Goal: Task Accomplishment & Management: Complete application form

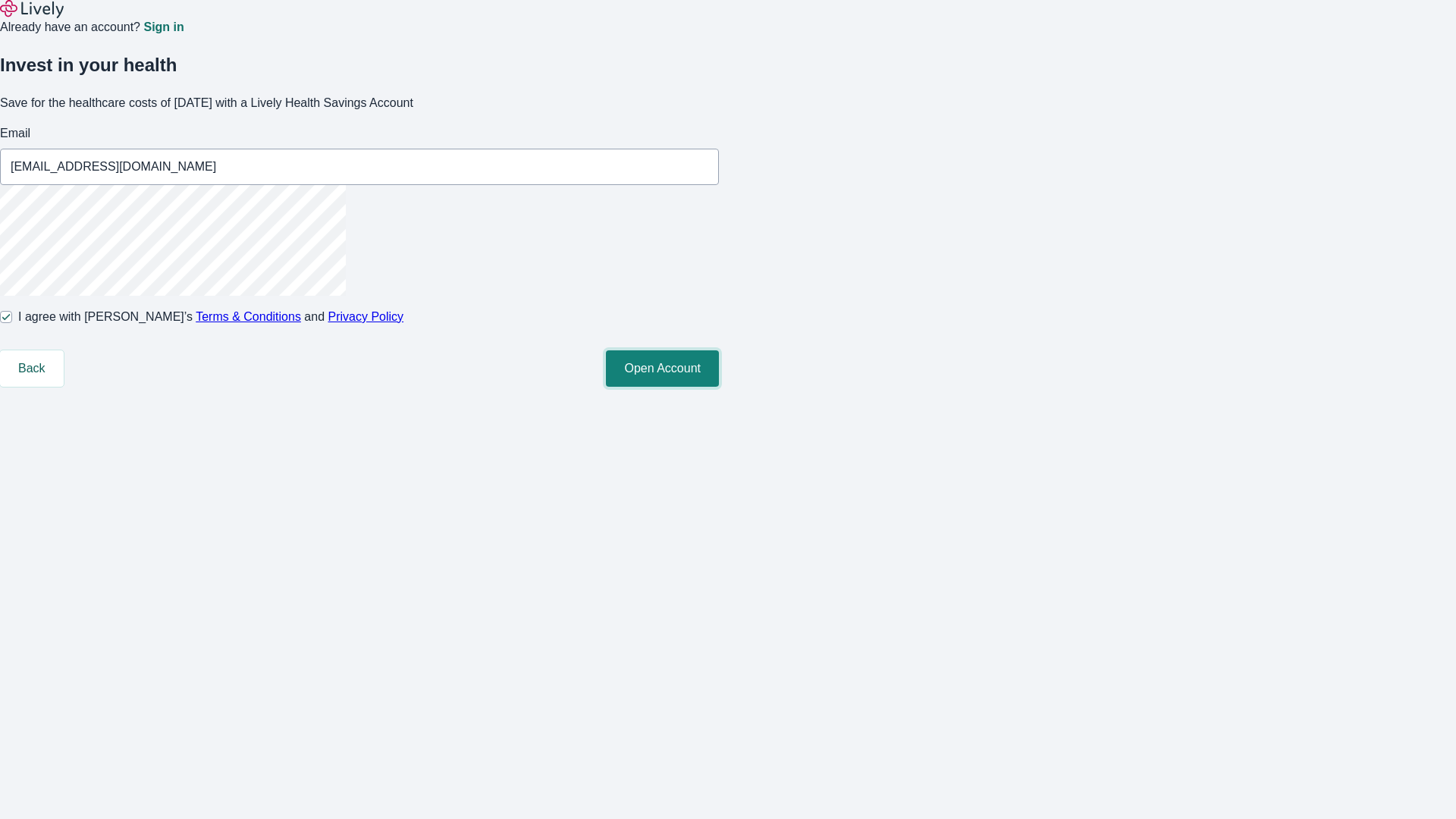
click at [719, 387] on button "Open Account" at bounding box center [663, 368] width 113 height 36
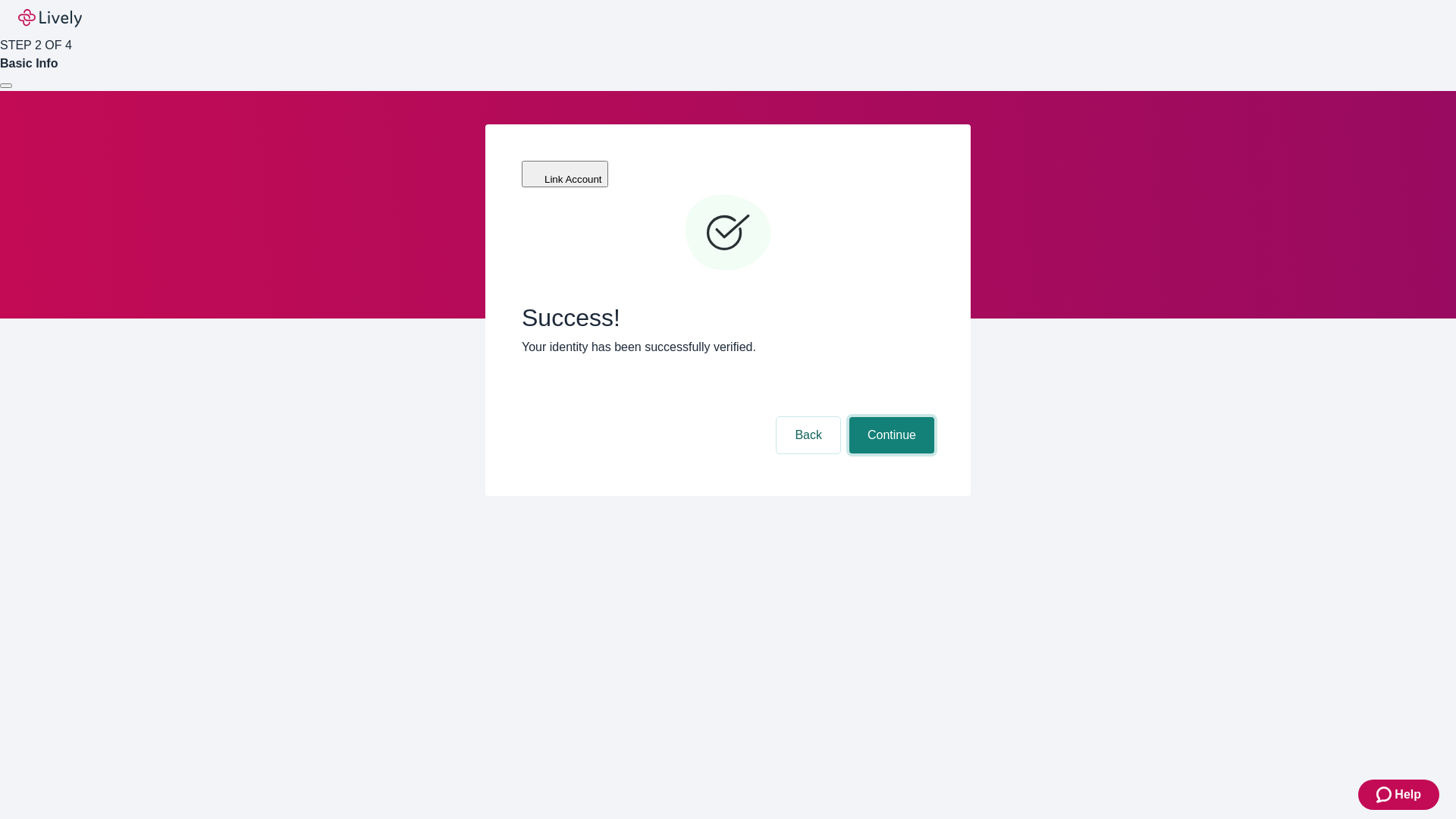
click at [889, 417] on button "Continue" at bounding box center [891, 435] width 85 height 36
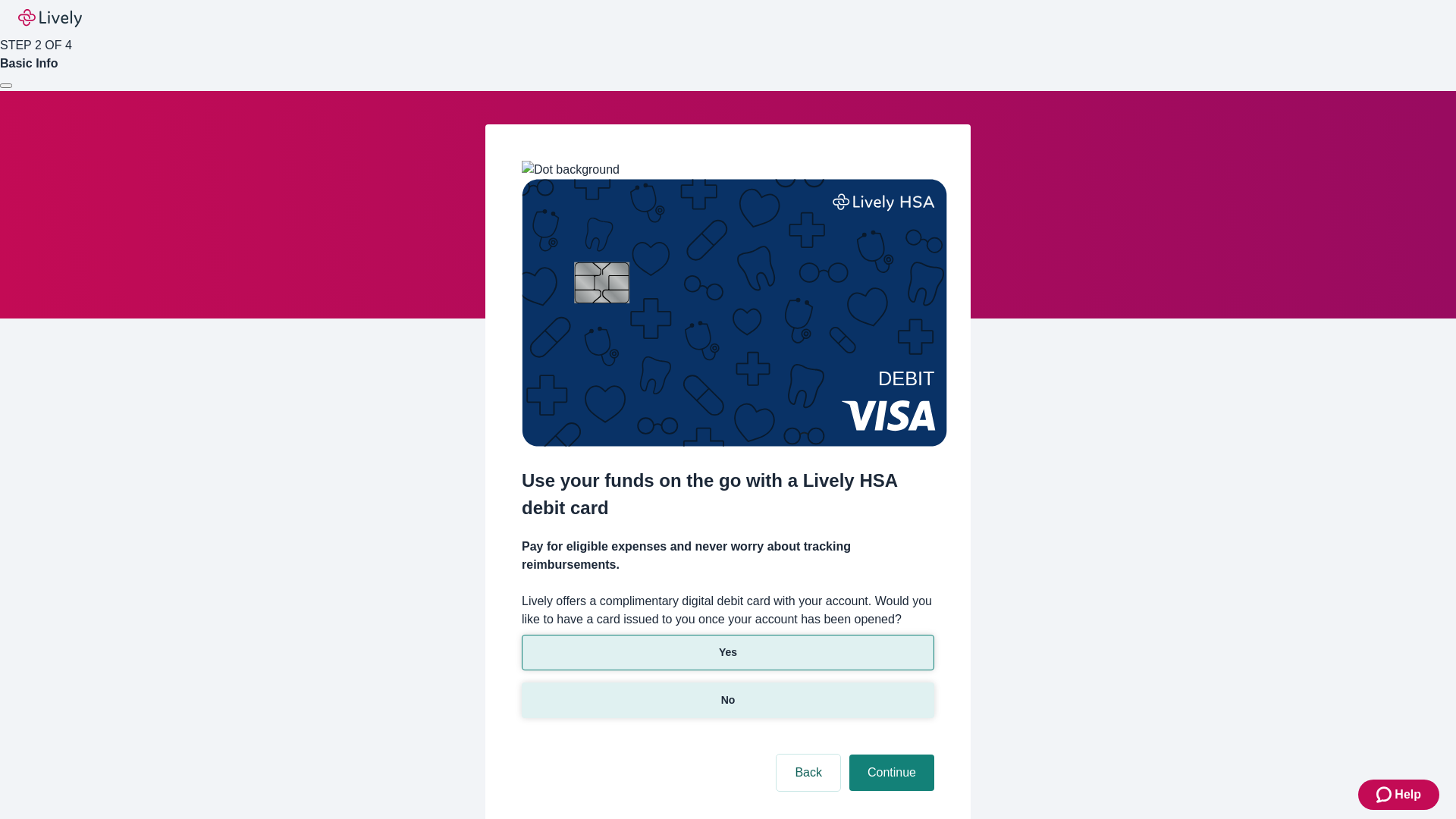
click at [727, 692] on p "No" at bounding box center [728, 700] width 15 height 16
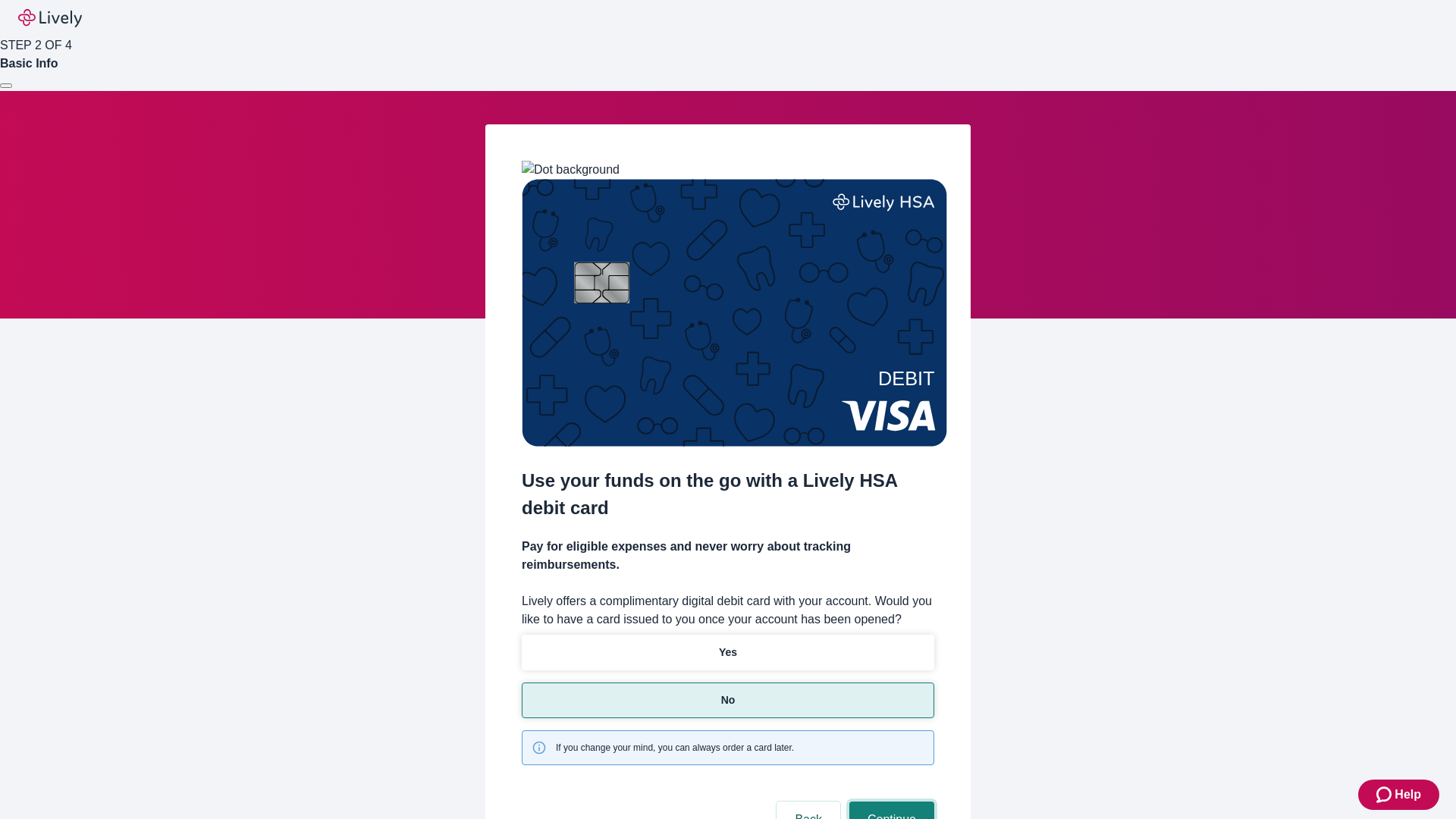
click at [889, 802] on button "Continue" at bounding box center [891, 820] width 85 height 36
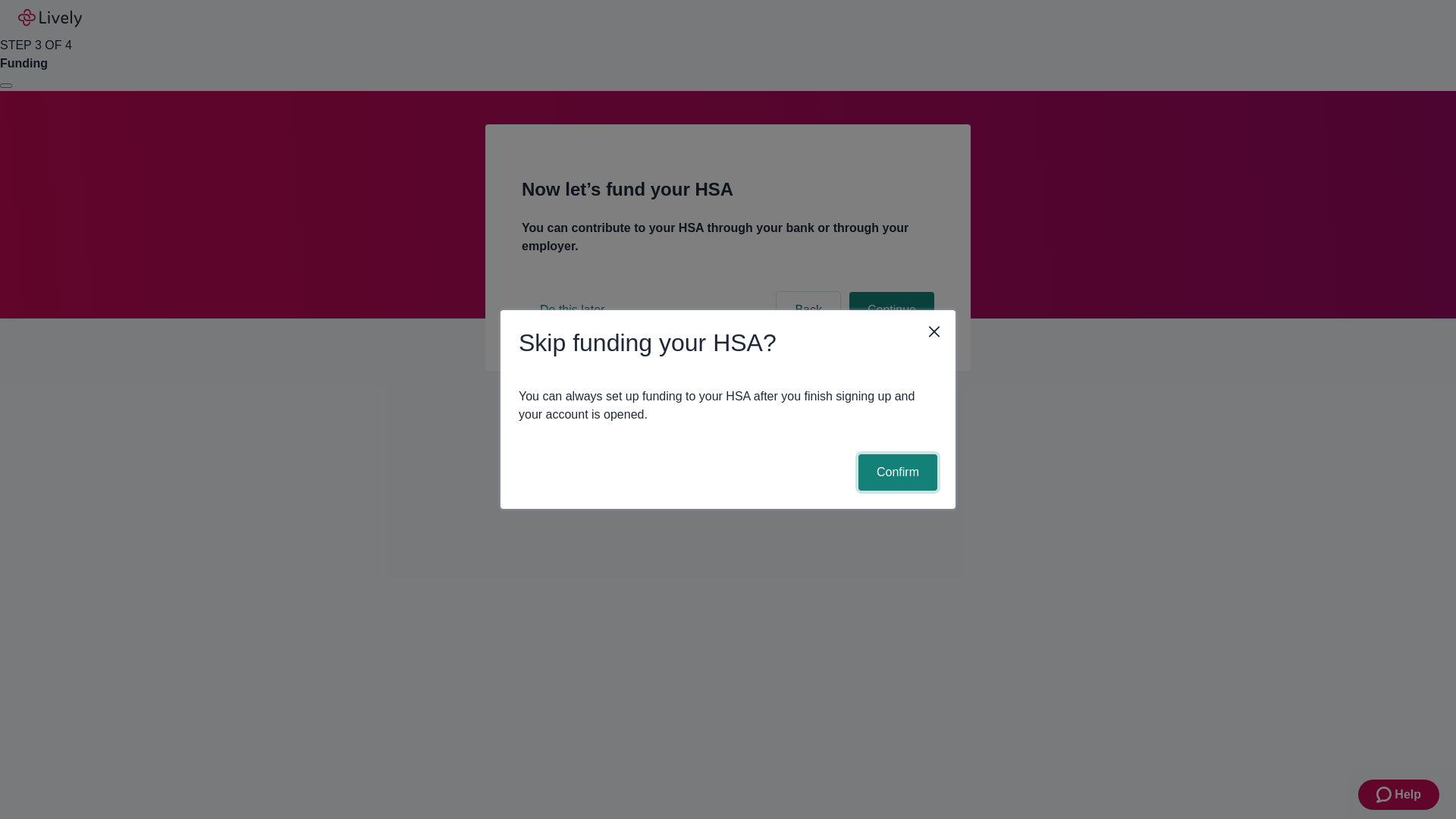
click at [896, 473] on button "Confirm" at bounding box center [898, 472] width 79 height 36
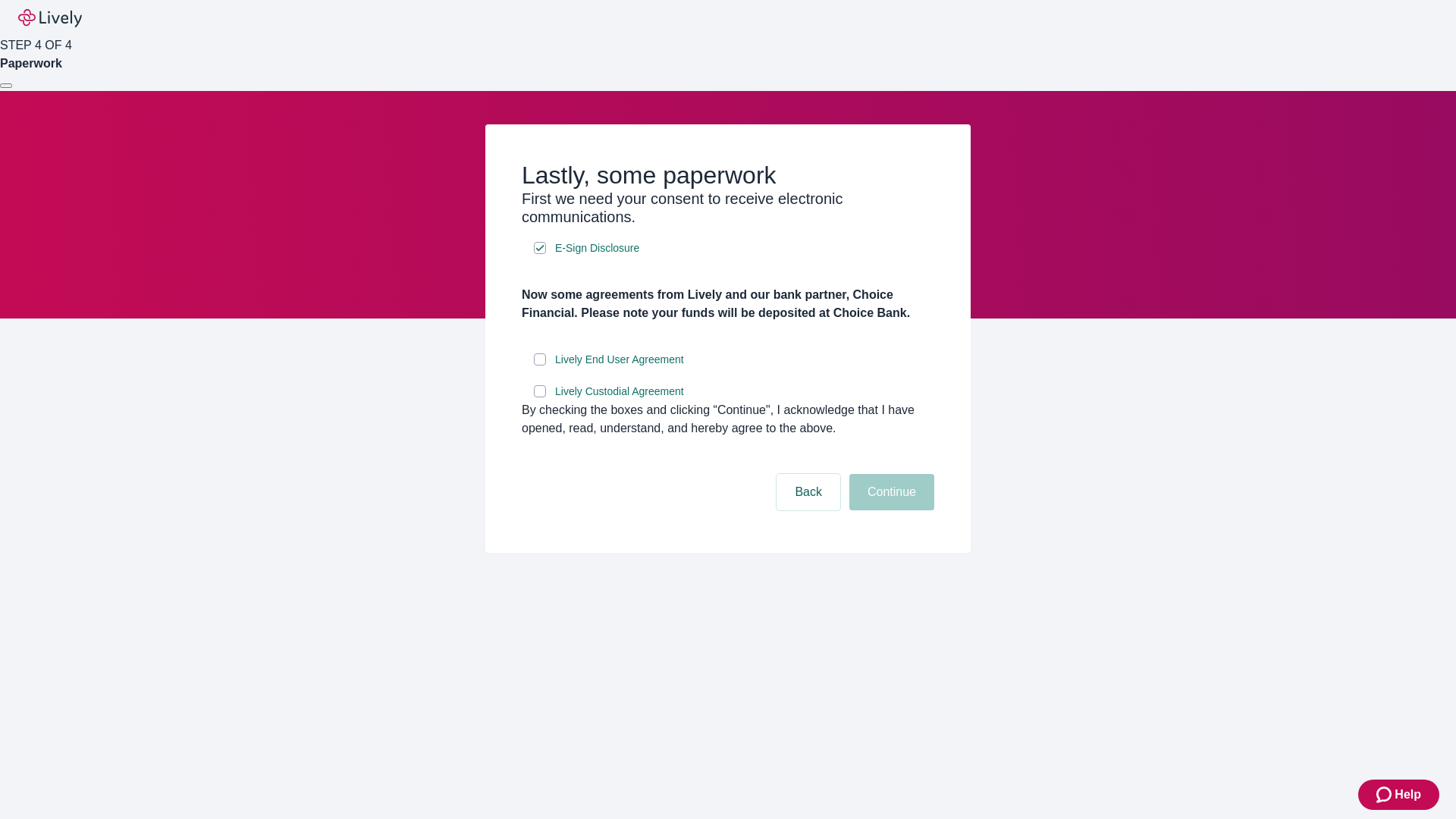
click at [540, 366] on input "Lively End User Agreement" at bounding box center [540, 359] width 12 height 12
checkbox input "true"
click at [540, 397] on input "Lively Custodial Agreement" at bounding box center [540, 391] width 12 height 12
checkbox input "true"
click at [889, 510] on button "Continue" at bounding box center [891, 492] width 85 height 36
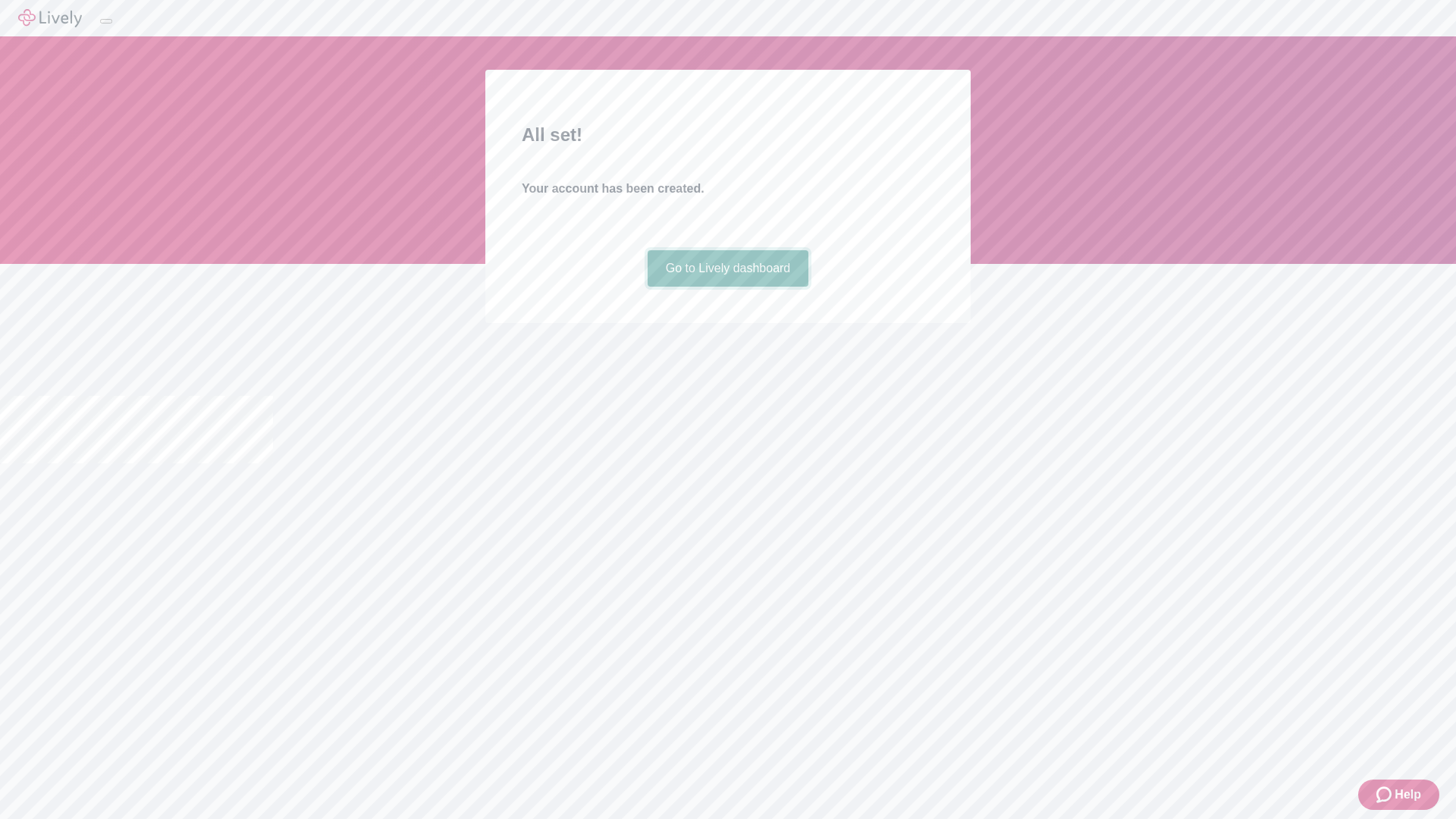
click at [727, 286] on link "Go to Lively dashboard" at bounding box center [728, 268] width 161 height 36
